Goal: Information Seeking & Learning: Learn about a topic

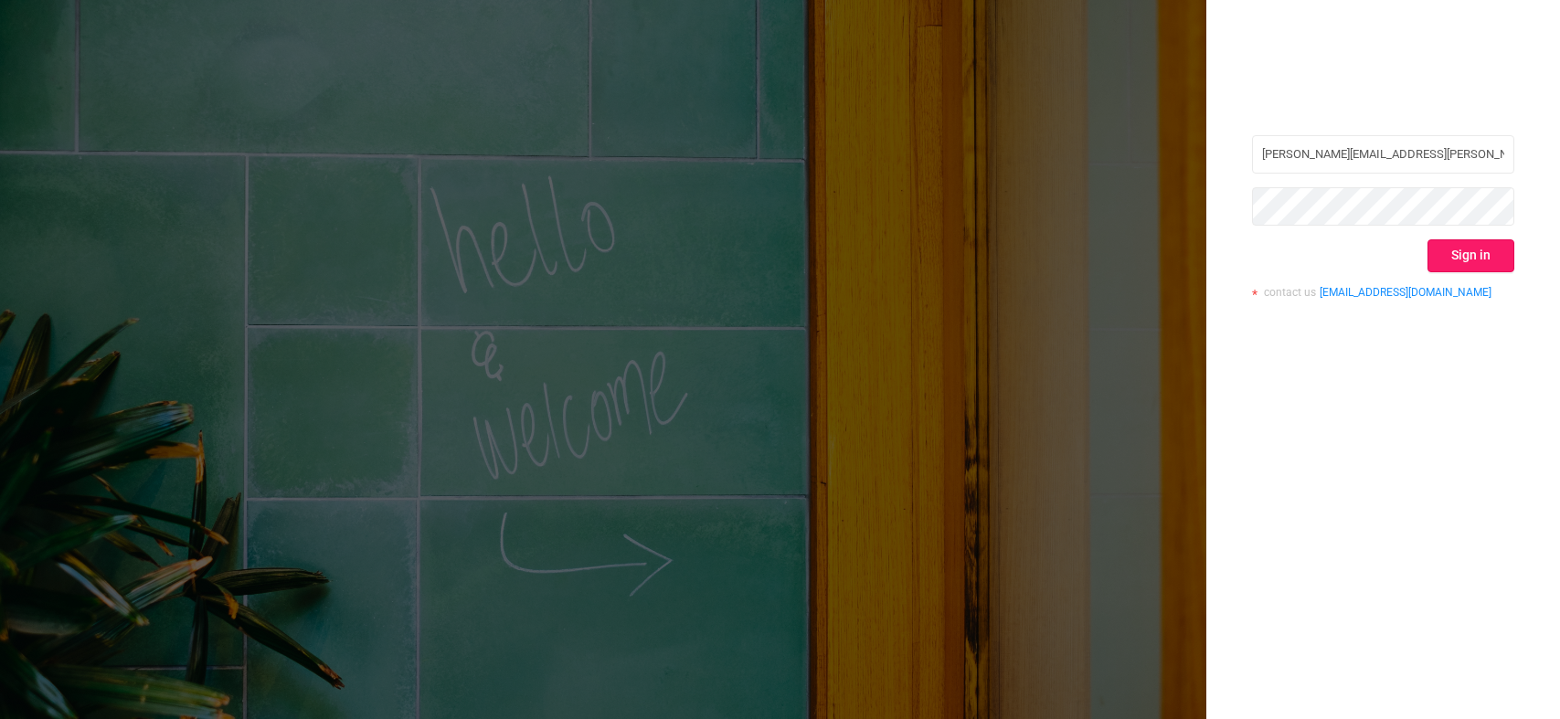
click at [1449, 258] on button "Sign in" at bounding box center [1471, 255] width 87 height 33
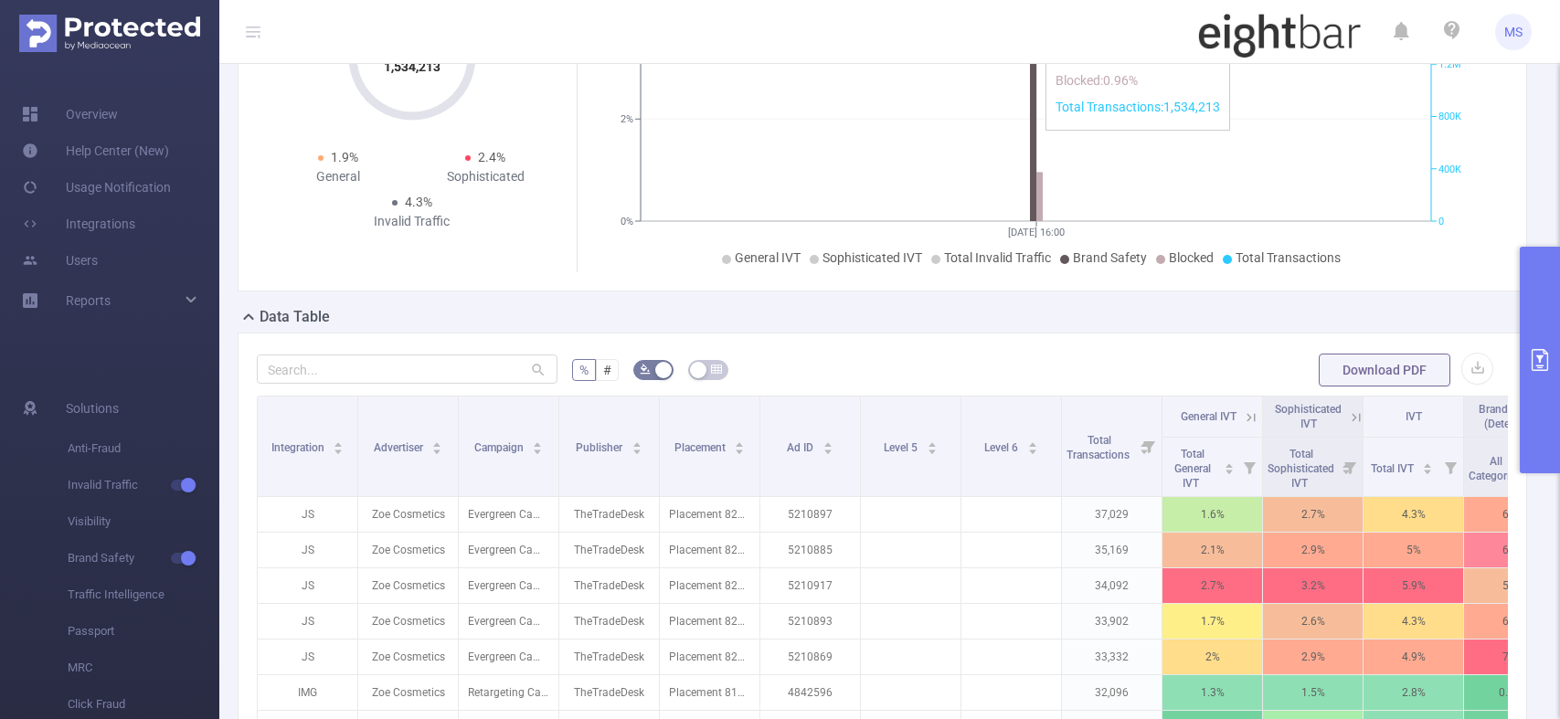
scroll to position [274, 0]
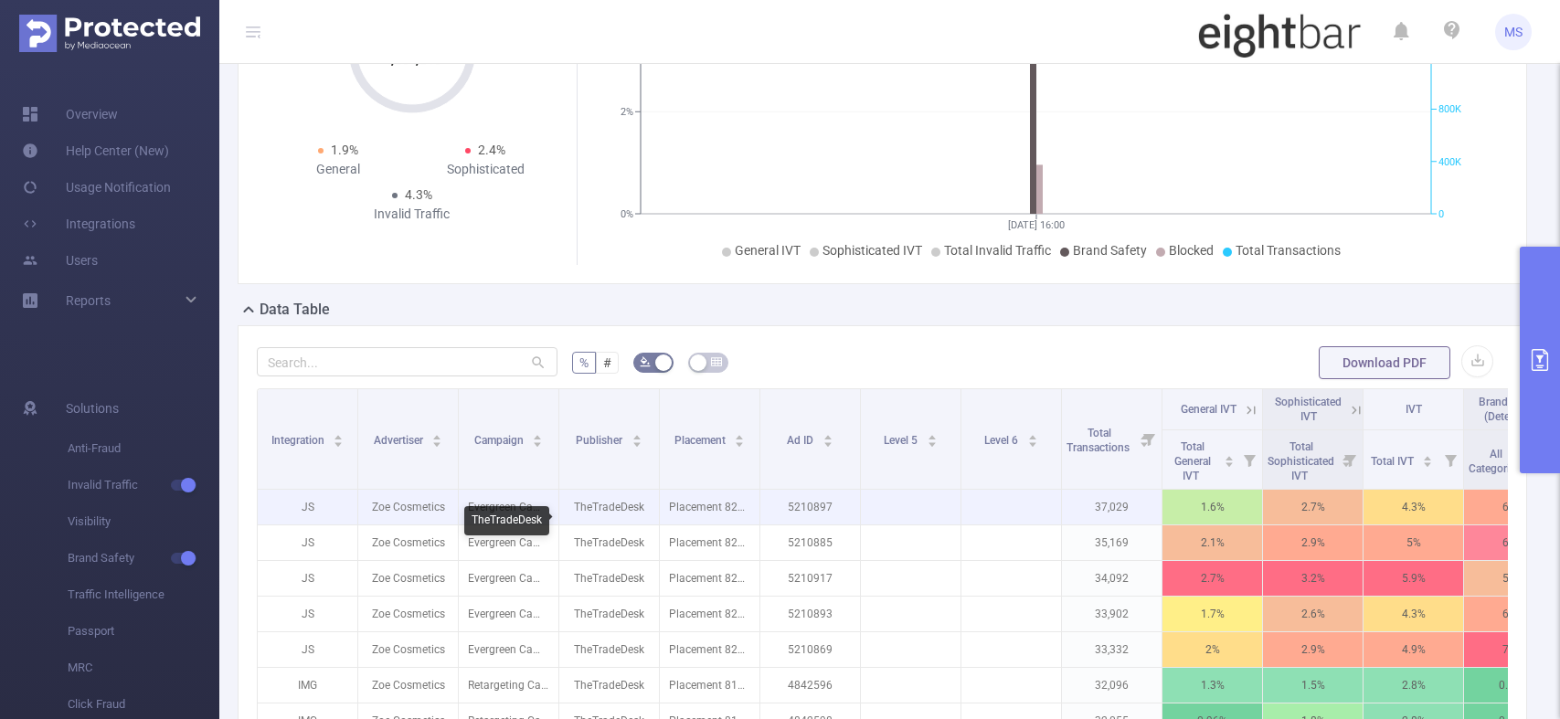
click at [619, 511] on p "TheTradeDesk" at bounding box center [609, 507] width 100 height 35
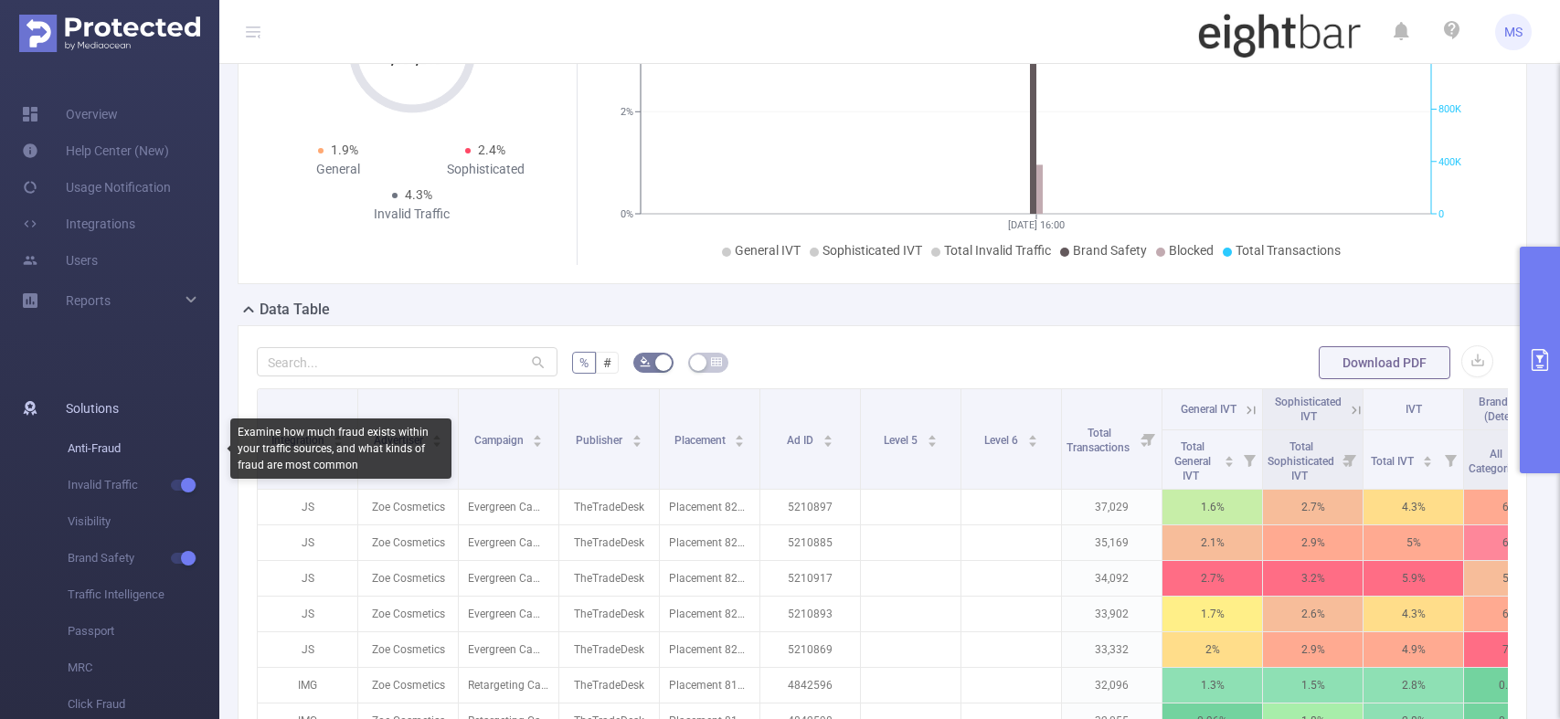
click at [106, 442] on span "Anti-Fraud" at bounding box center [144, 448] width 152 height 37
click at [102, 451] on span "Anti-Fraud" at bounding box center [144, 448] width 152 height 37
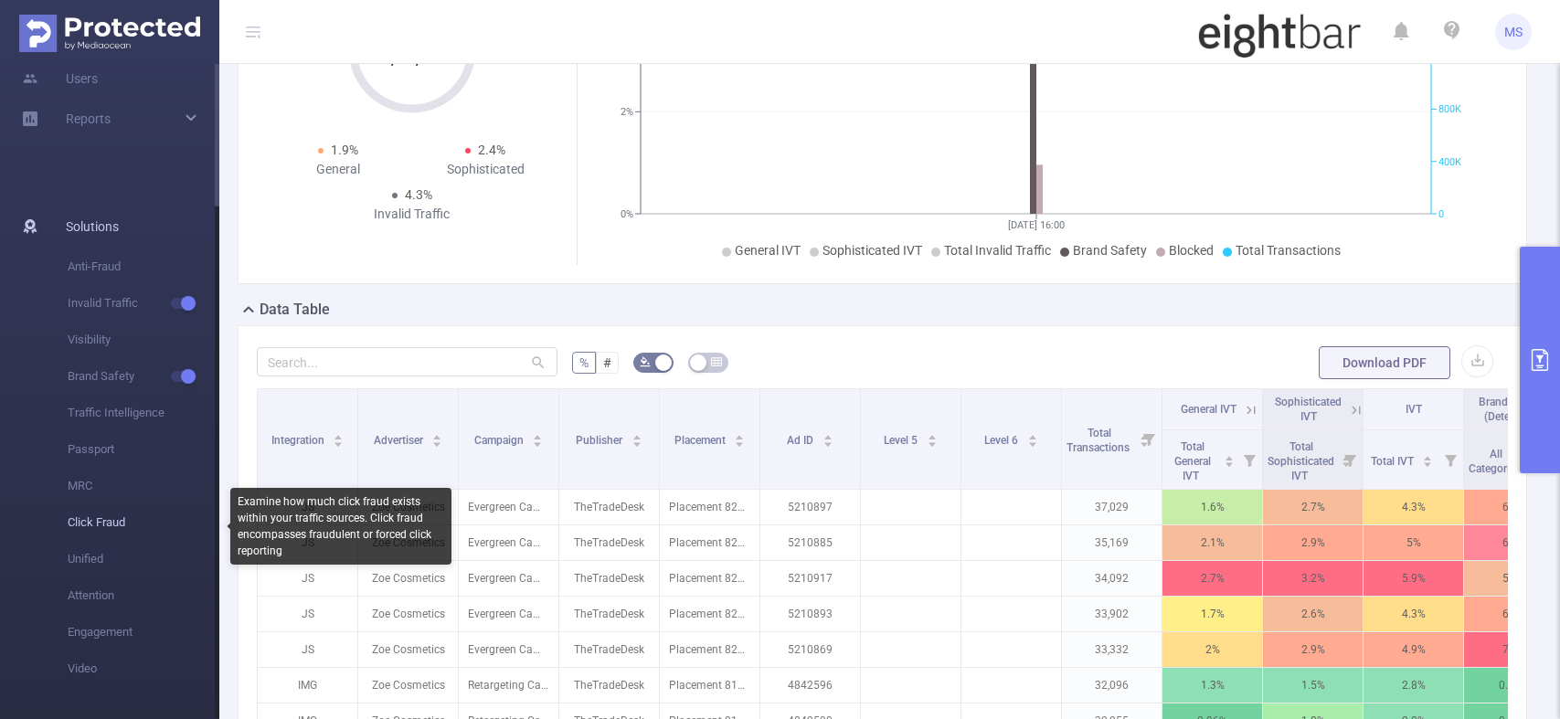
click at [90, 519] on span "Click Fraud" at bounding box center [144, 522] width 152 height 37
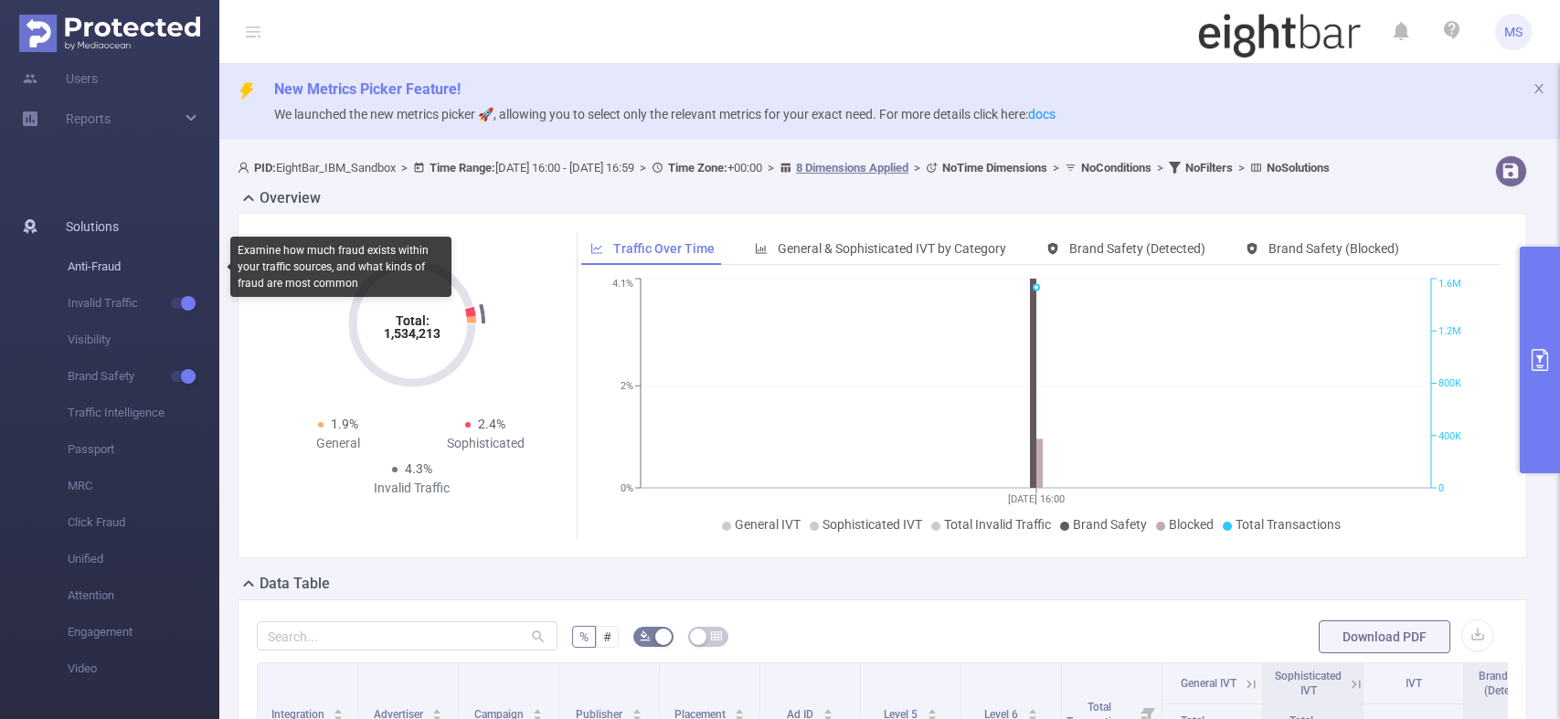
click at [119, 264] on span "Anti-Fraud" at bounding box center [144, 267] width 152 height 37
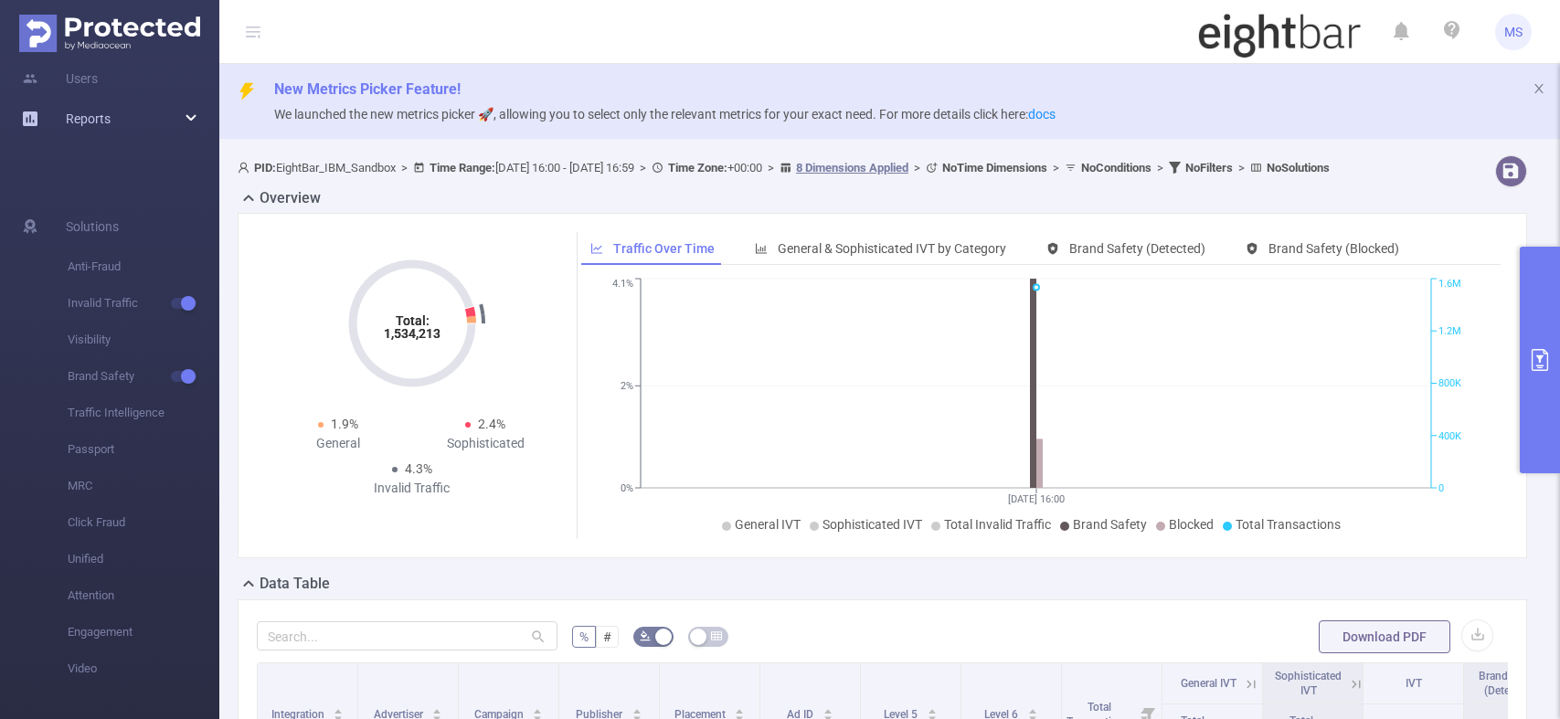
click at [92, 120] on span "Reports" at bounding box center [88, 118] width 45 height 15
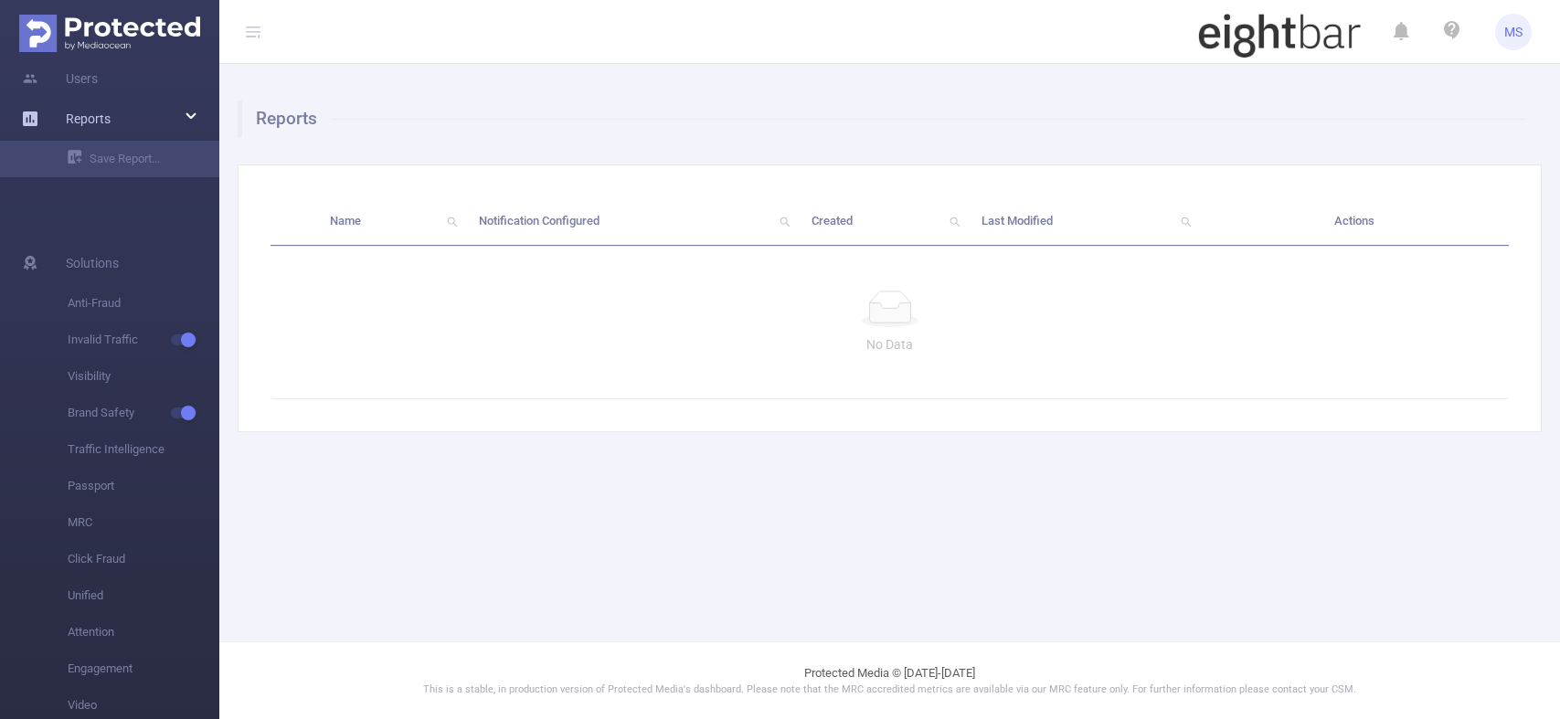
click at [112, 114] on div "Reports" at bounding box center [109, 119] width 219 height 37
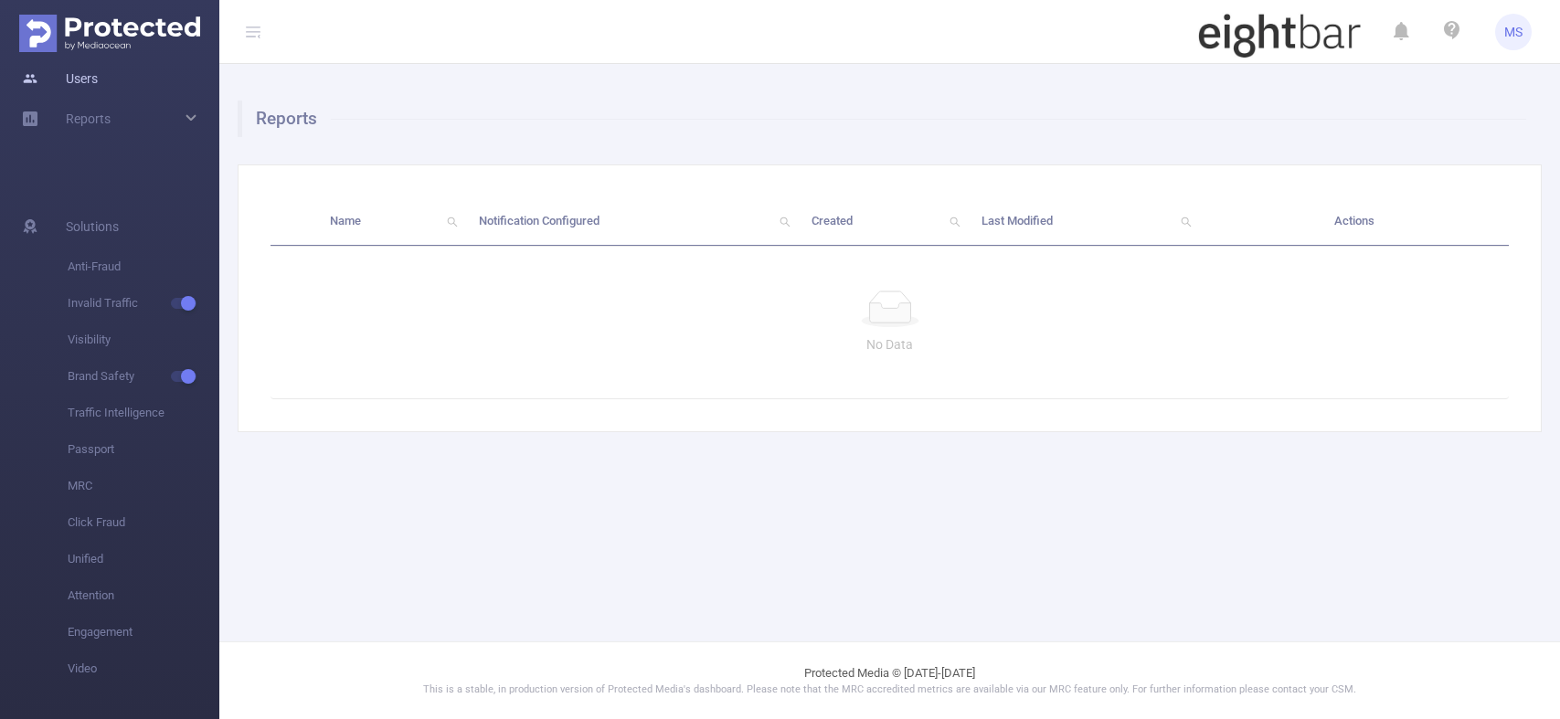
click at [82, 84] on link "Users" at bounding box center [60, 78] width 76 height 37
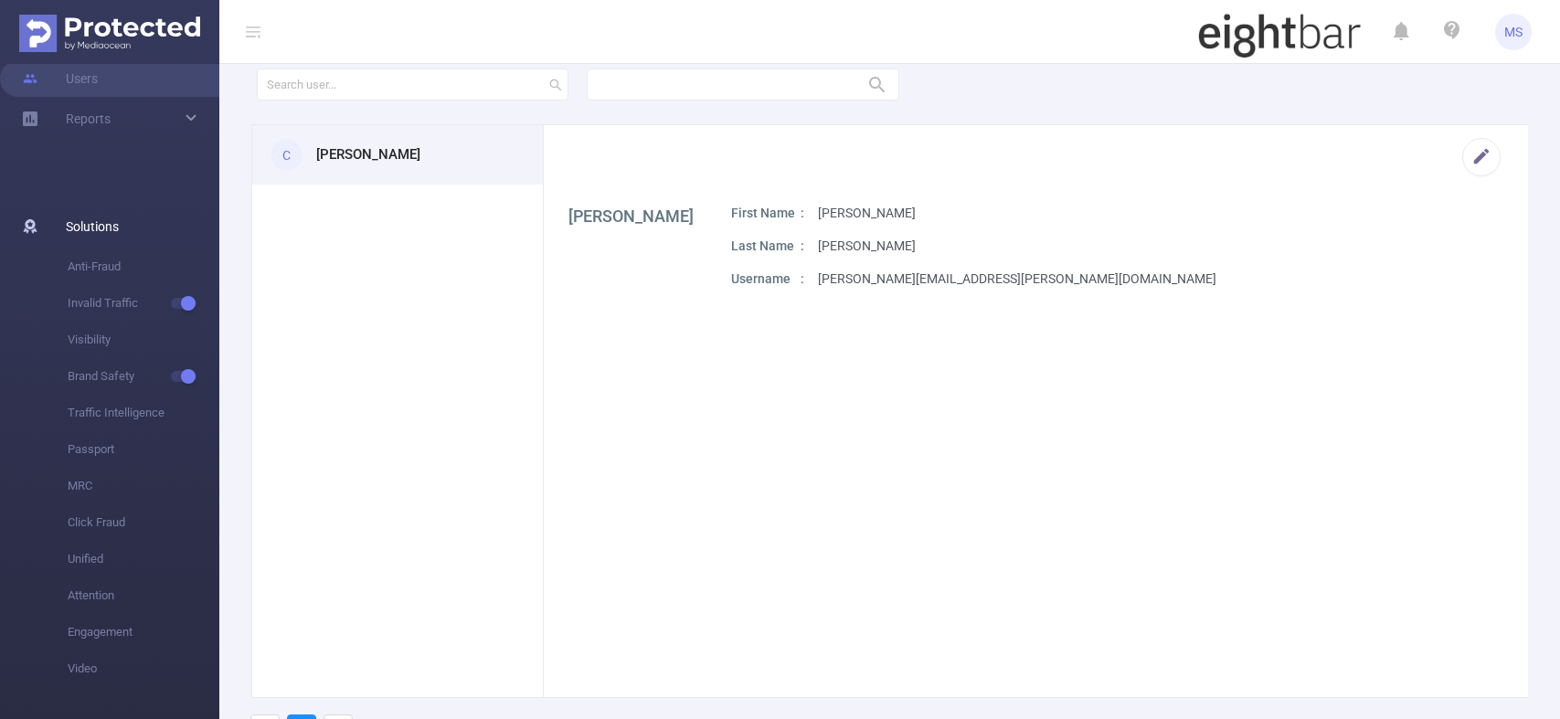
click at [91, 226] on span "Solutions" at bounding box center [92, 226] width 53 height 37
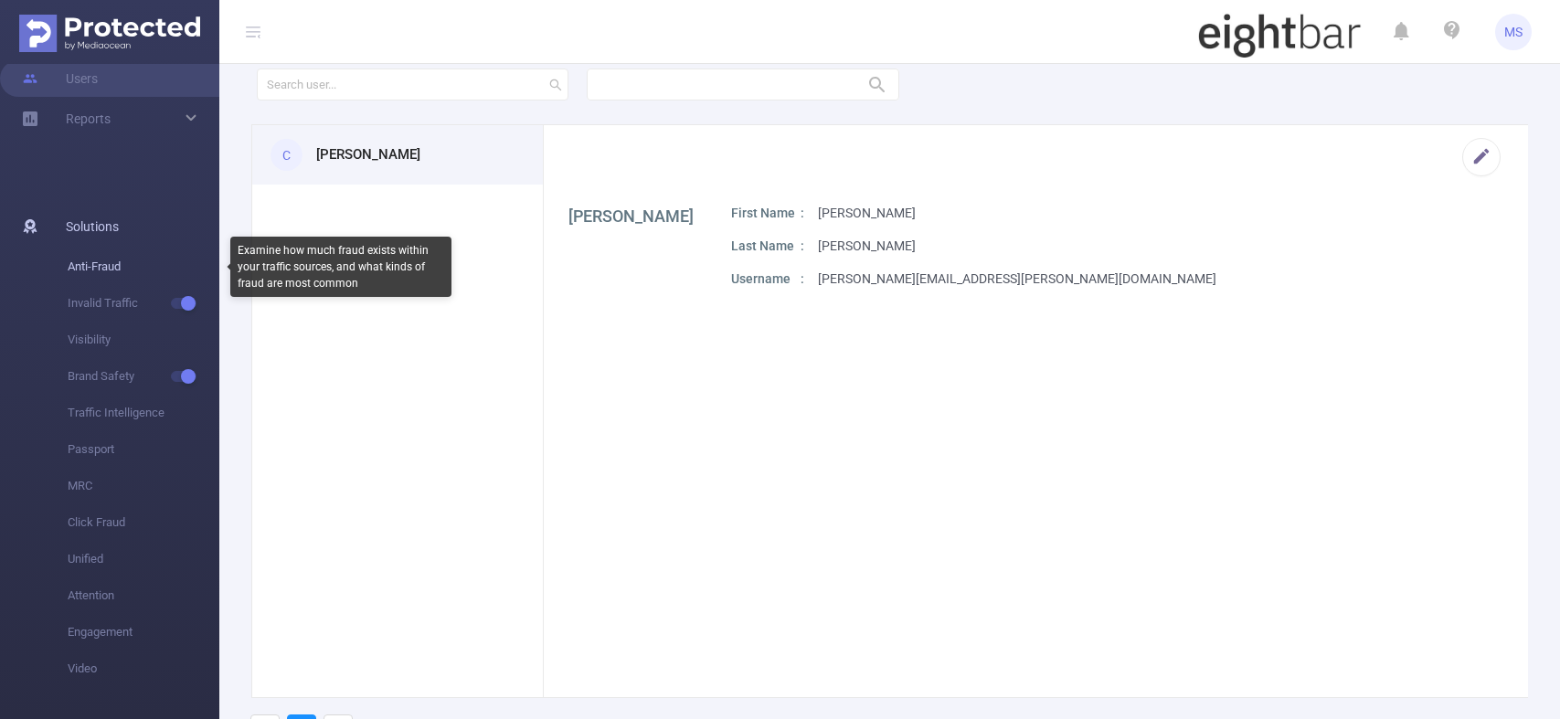
click at [96, 277] on span "Anti-Fraud" at bounding box center [144, 267] width 152 height 37
click at [101, 260] on span "Anti-Fraud" at bounding box center [144, 267] width 152 height 37
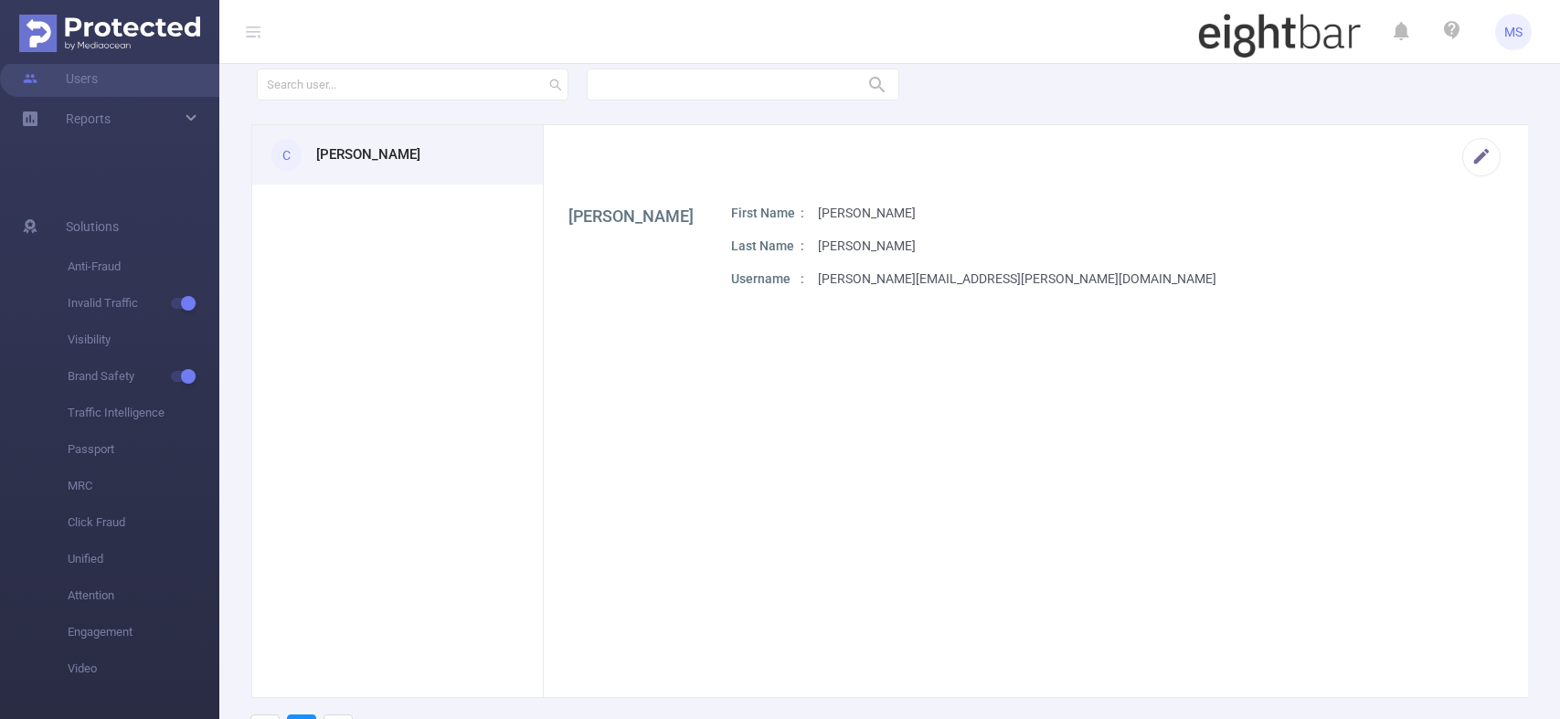
click at [106, 27] on img at bounding box center [109, 33] width 181 height 37
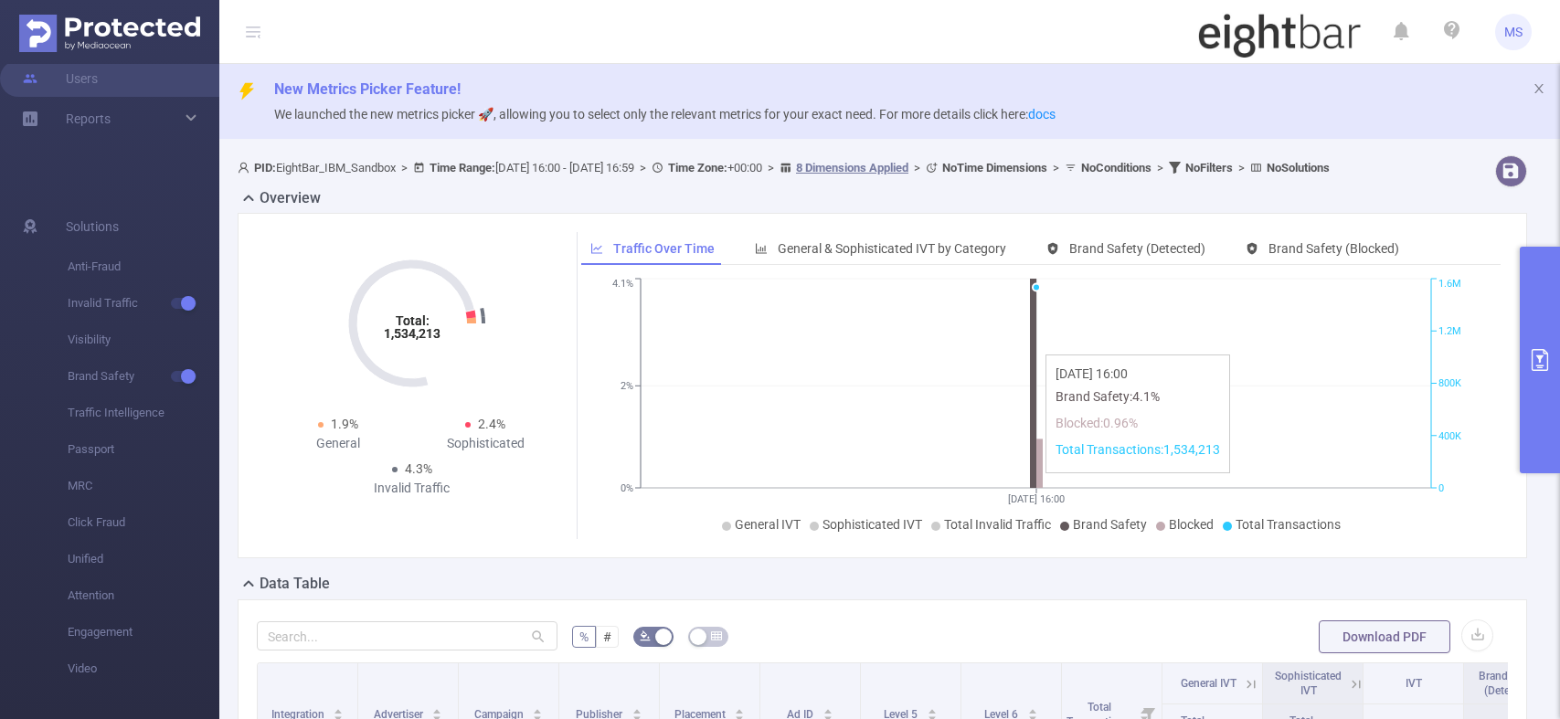
scroll to position [91, 0]
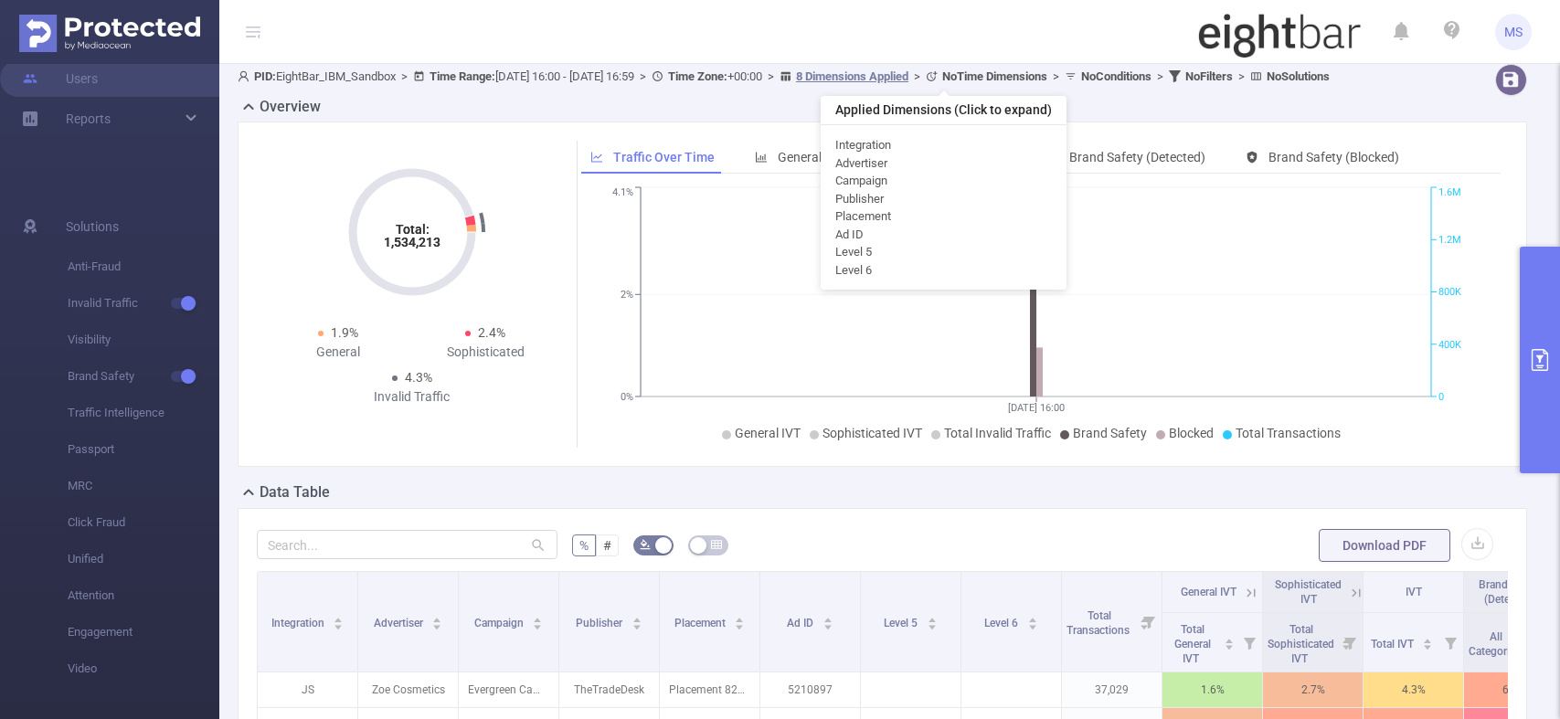
click at [943, 69] on div "PID: EightBar_IBM_Sandbox > Time Range: [DATE] 16:00 - [DATE] 16:59 > Time Zone…" at bounding box center [828, 76] width 1181 height 25
click at [908, 78] on u "8 Dimensions Applied" at bounding box center [852, 76] width 112 height 14
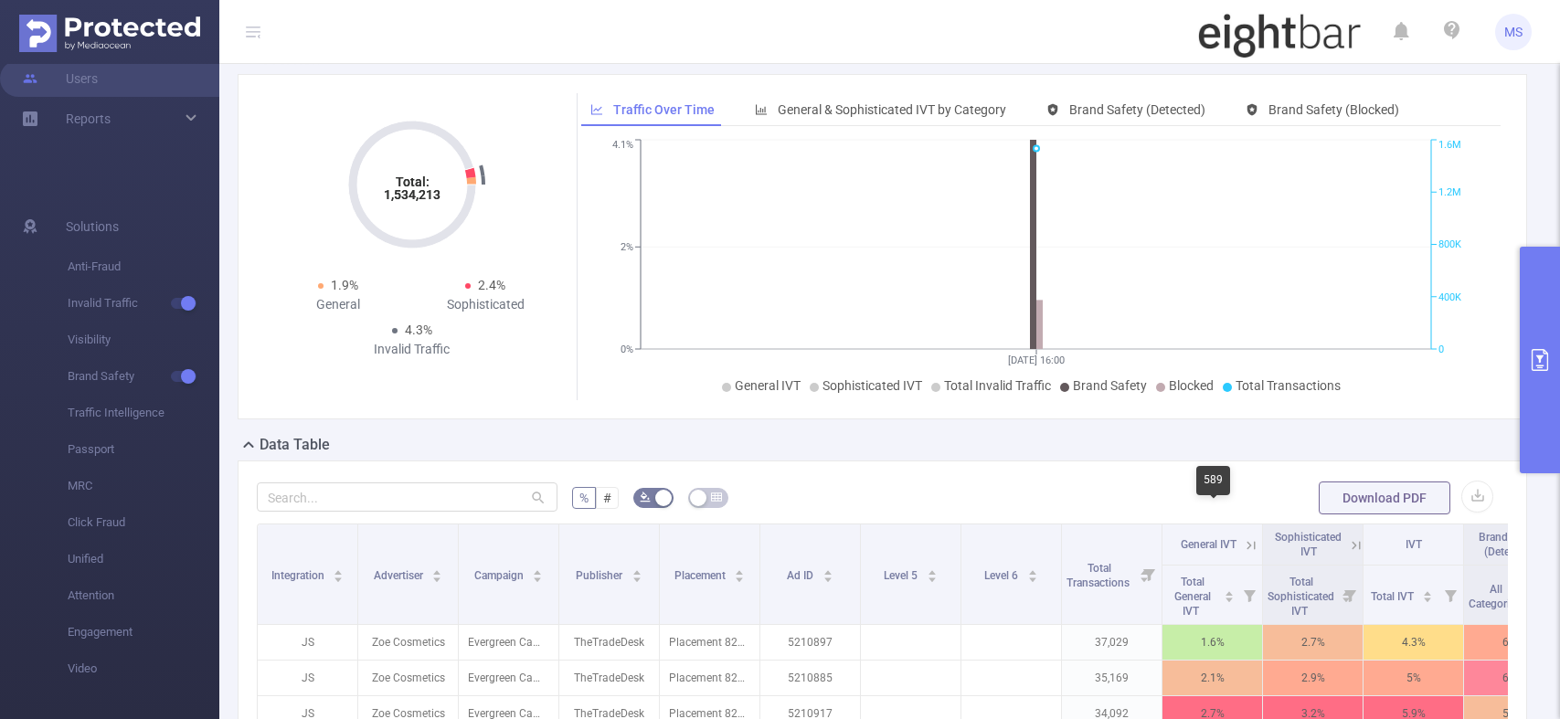
scroll to position [0, 0]
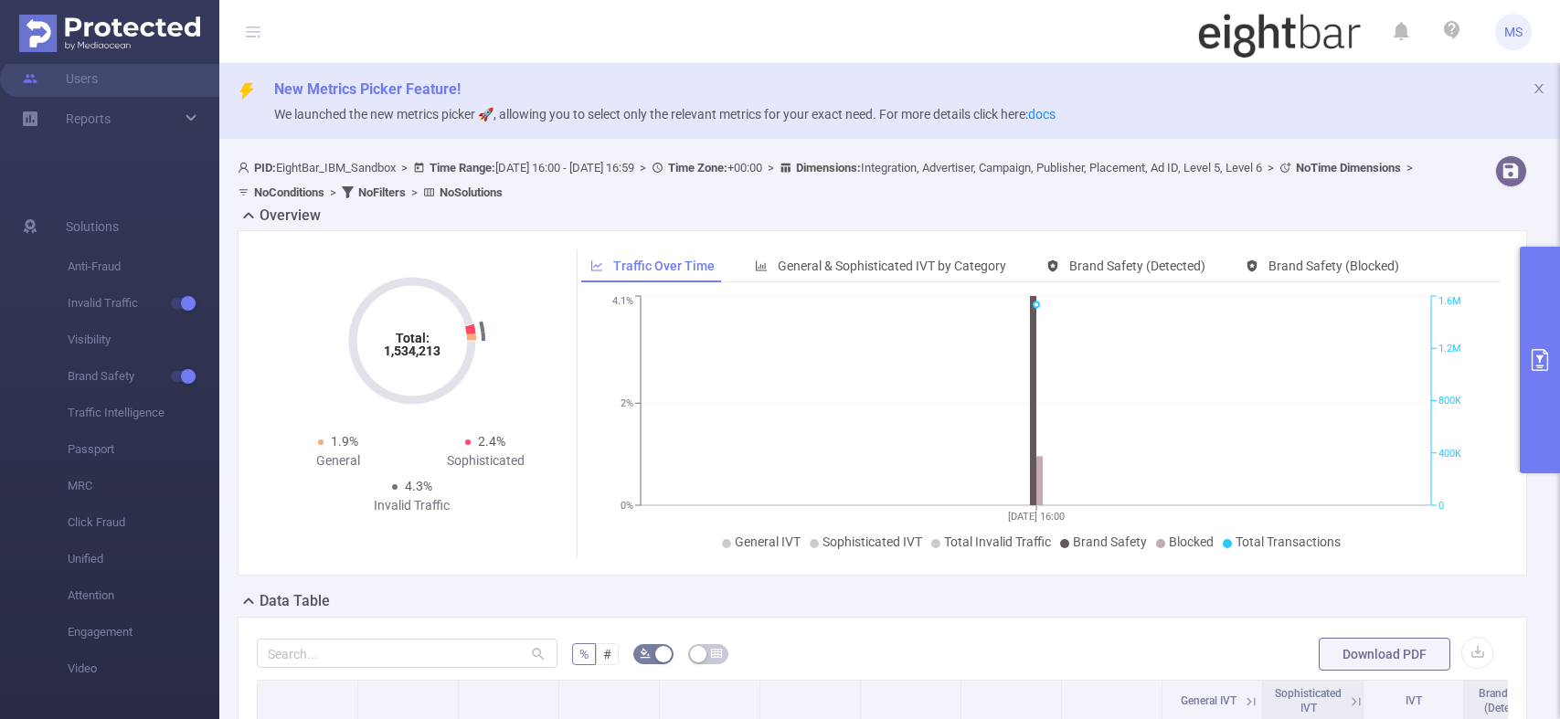
click at [406, 186] on b "No Filters" at bounding box center [382, 193] width 48 height 14
click at [1500, 179] on button "button" at bounding box center [1511, 171] width 32 height 32
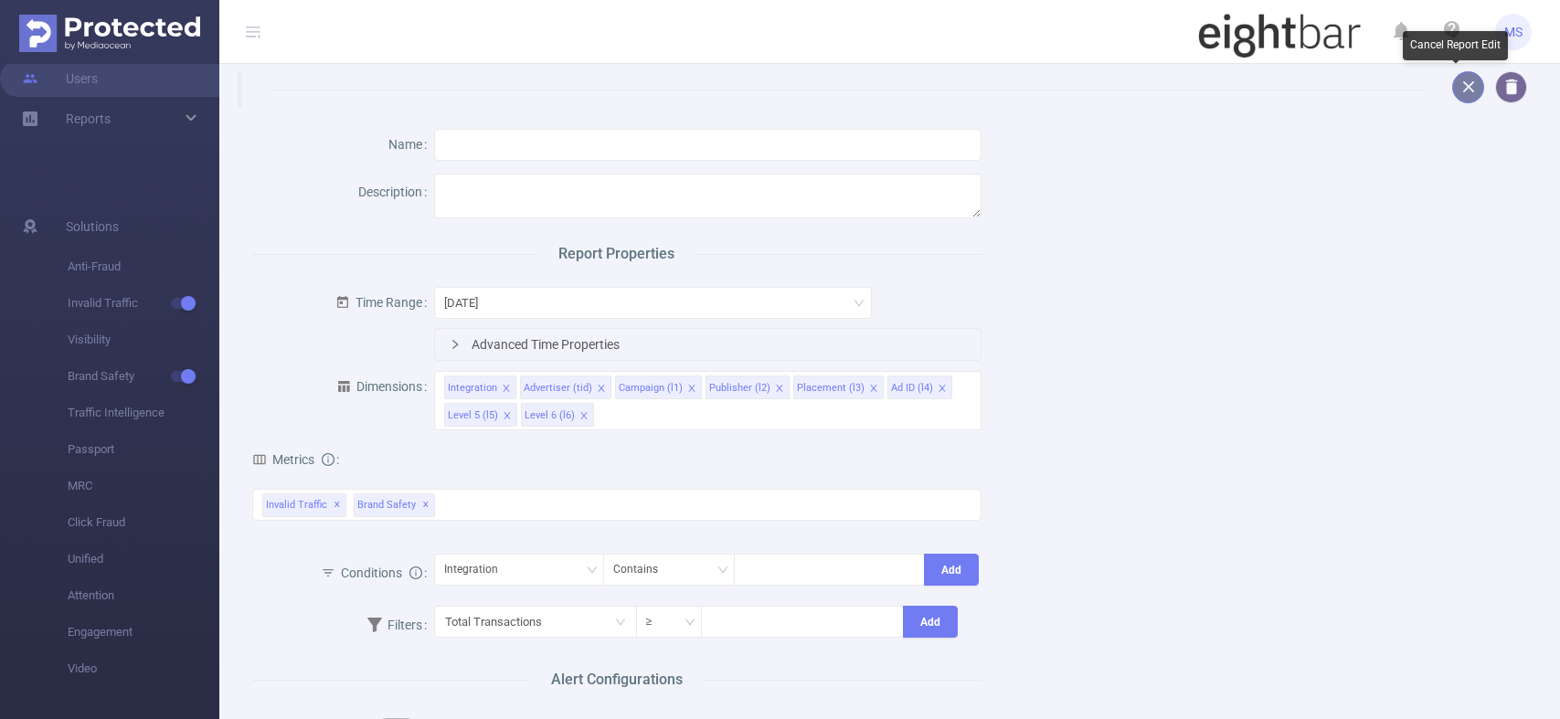
click at [1452, 90] on button "button" at bounding box center [1468, 87] width 32 height 32
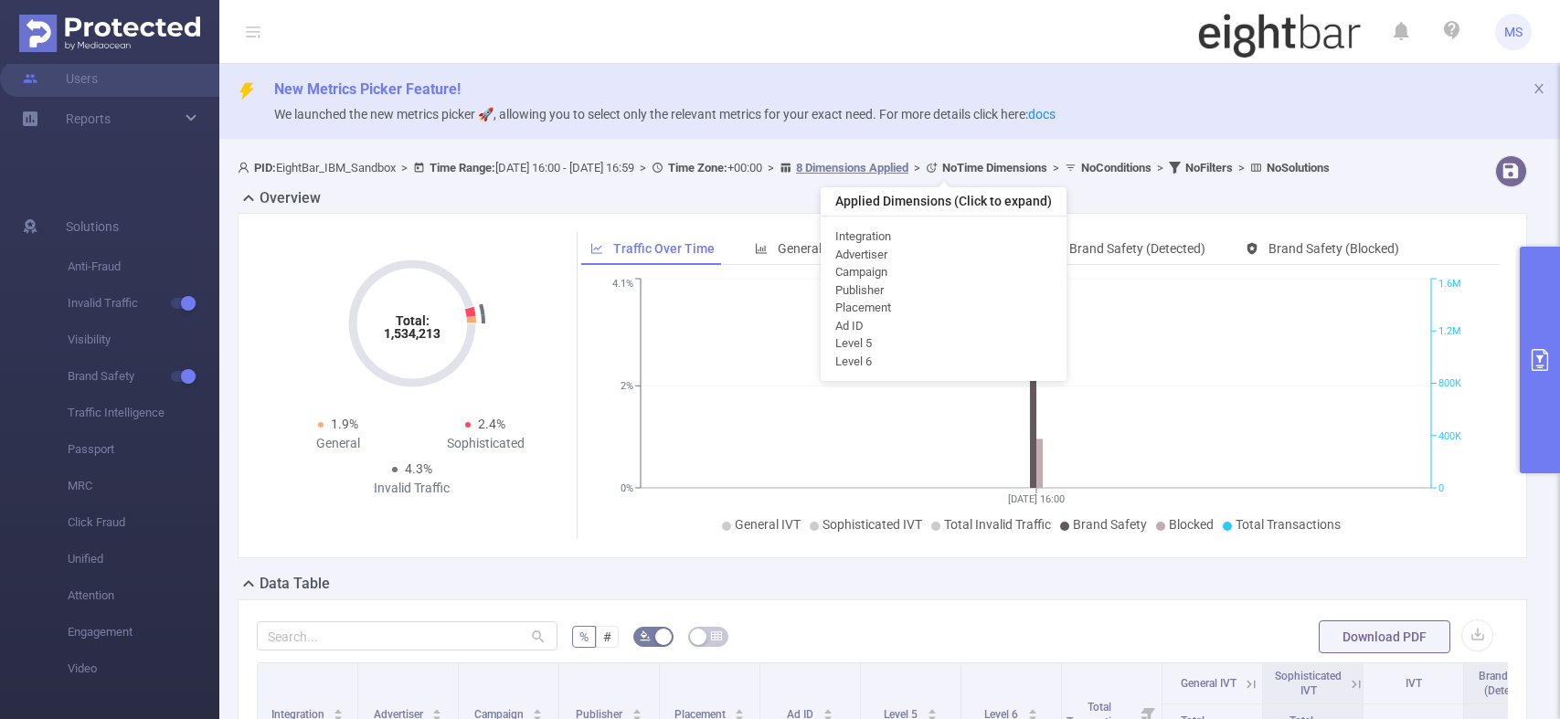
click at [908, 169] on u "8 Dimensions Applied" at bounding box center [852, 168] width 112 height 14
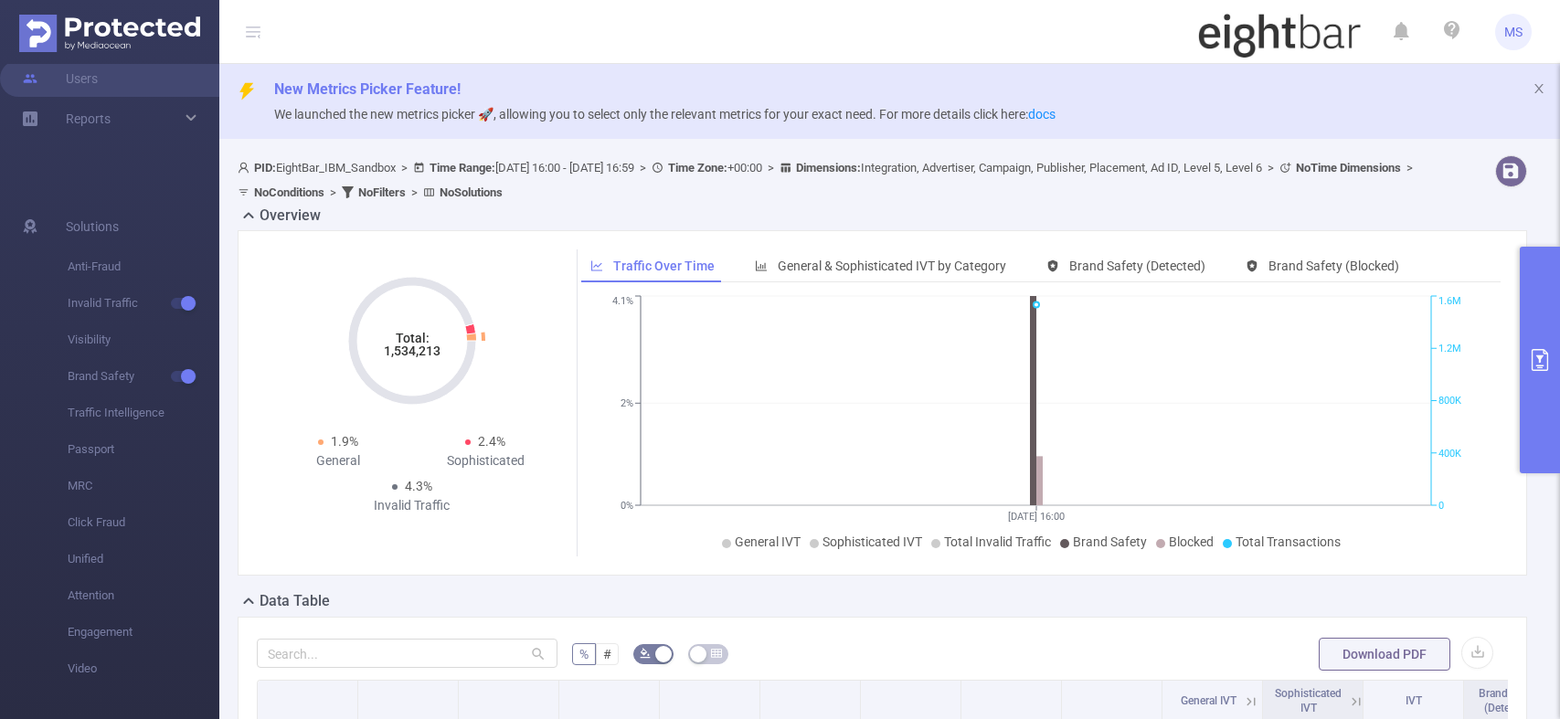
click at [292, 457] on div "General" at bounding box center [338, 460] width 148 height 19
click at [353, 444] on span "1.9%" at bounding box center [344, 441] width 27 height 15
click at [116, 376] on span "Brand Safety" at bounding box center [144, 376] width 152 height 37
click at [181, 380] on button "button" at bounding box center [184, 376] width 26 height 11
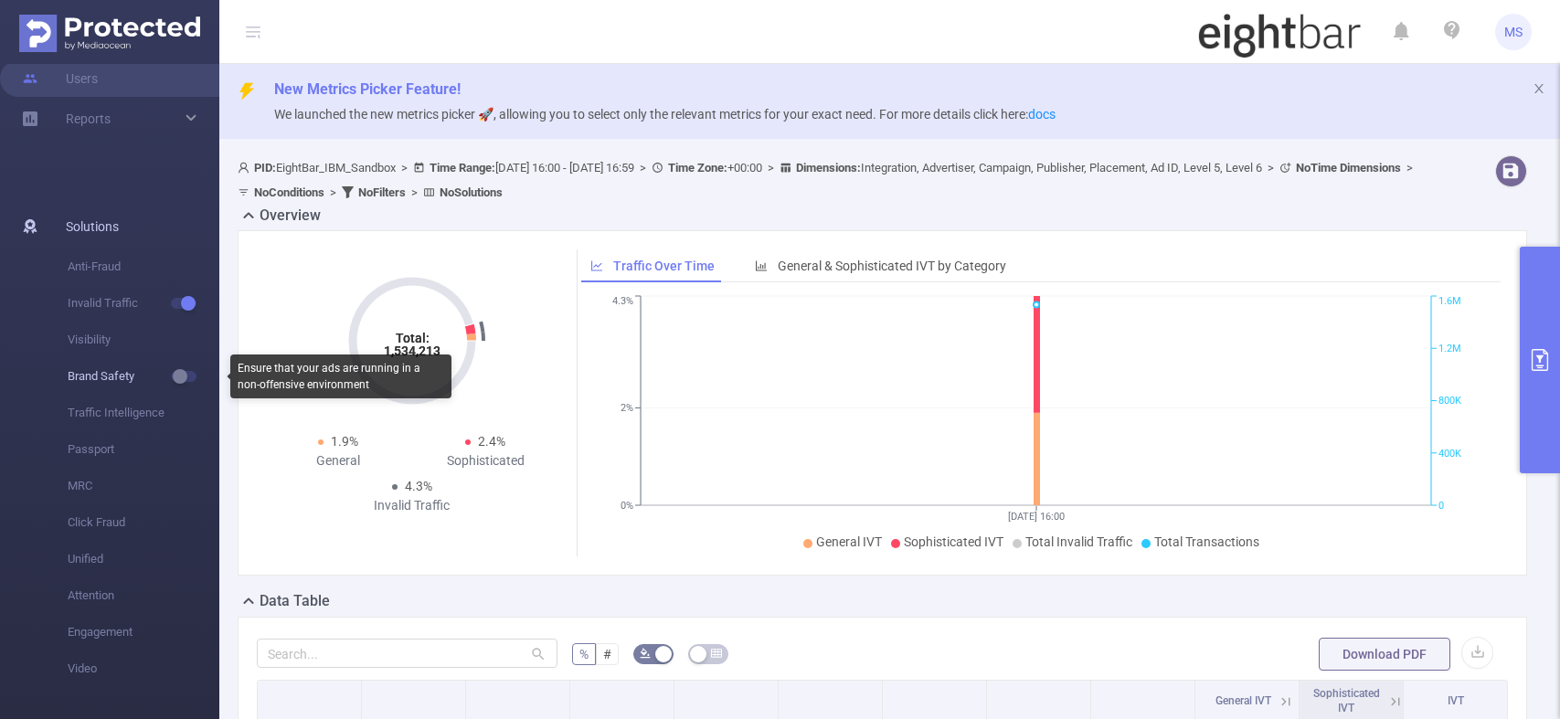
click at [181, 380] on button "button" at bounding box center [184, 376] width 26 height 11
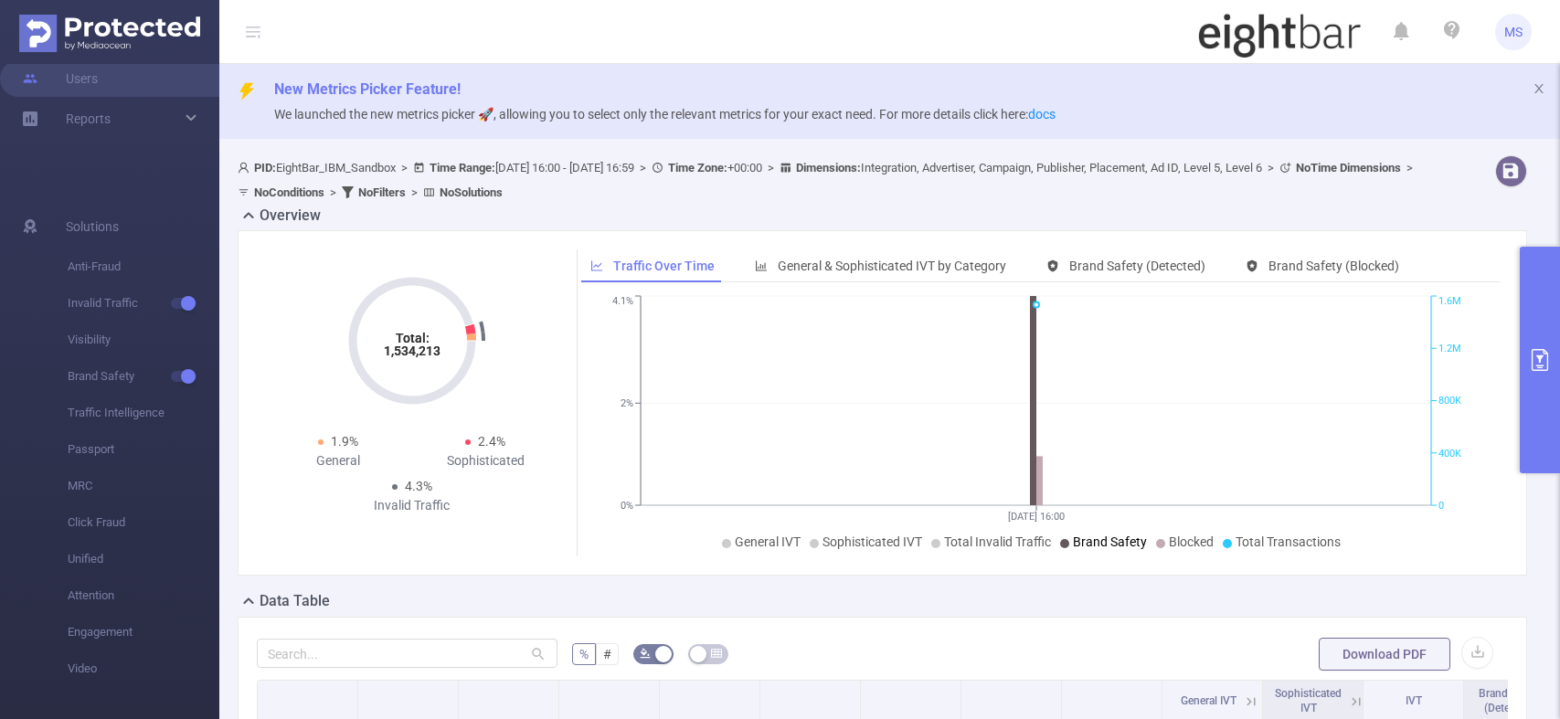
click at [1108, 544] on span "Brand Safety" at bounding box center [1110, 542] width 74 height 15
click at [425, 167] on icon at bounding box center [419, 168] width 12 height 12
click at [466, 170] on b "Time Range:" at bounding box center [463, 168] width 66 height 14
drag, startPoint x: 542, startPoint y: 594, endPoint x: 577, endPoint y: 562, distance: 47.2
click at [545, 592] on div "Data Table" at bounding box center [890, 603] width 1304 height 26
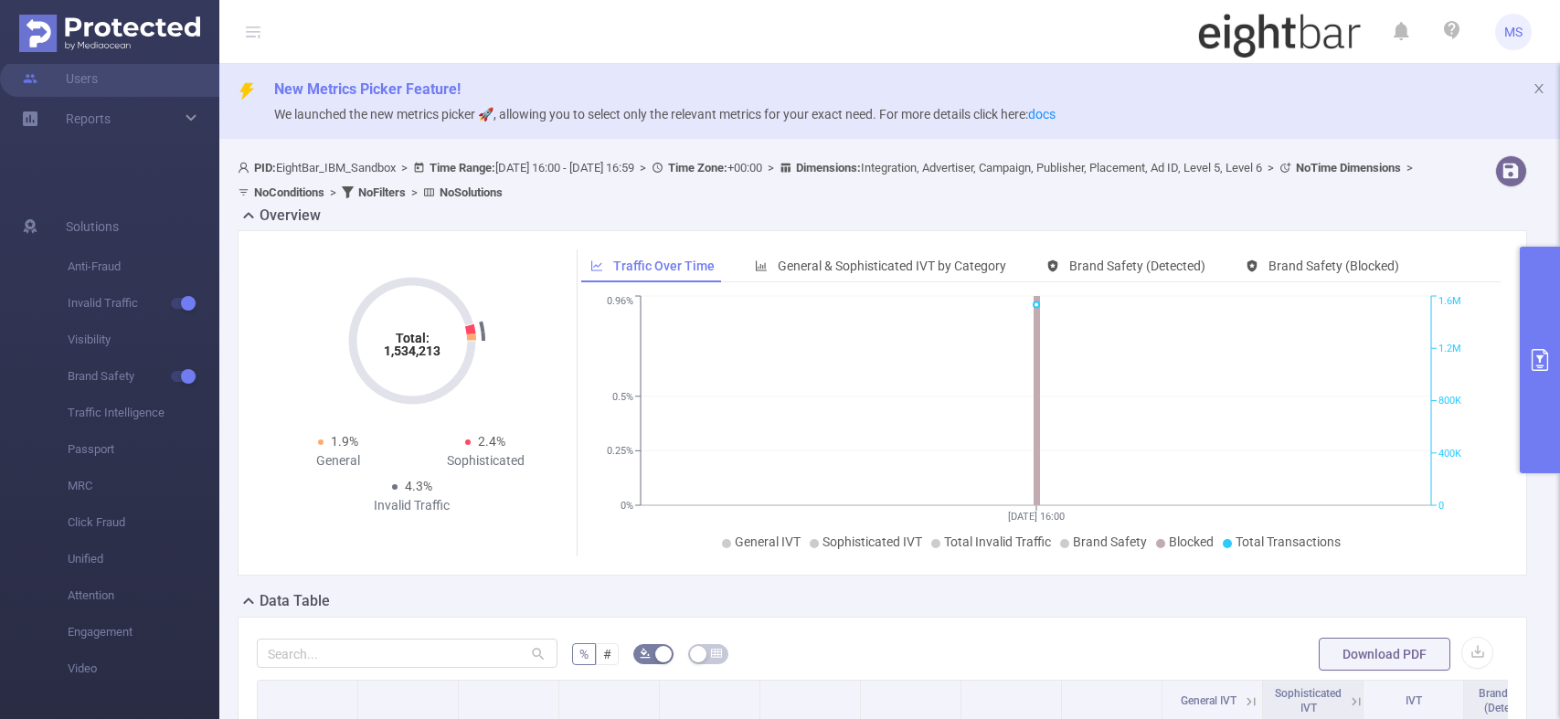
click at [688, 295] on icon "[DATE] 16:00 0% 0.25% 0.5% 0.96% 0 400K 800K 1.2M 1.6M" at bounding box center [1035, 424] width 909 height 265
drag, startPoint x: 646, startPoint y: 171, endPoint x: 740, endPoint y: 159, distance: 94.9
click at [654, 169] on span "PID: EightBar_IBM_Sandbox > Time Range: [DATE] 16:00 - [DATE] 16:59 > Time Zone…" at bounding box center [828, 180] width 1181 height 38
click at [652, 171] on span ">" at bounding box center [642, 168] width 17 height 14
click at [727, 166] on b "Time Zone:" at bounding box center [697, 168] width 59 height 14
